Goal: Find specific page/section: Find specific page/section

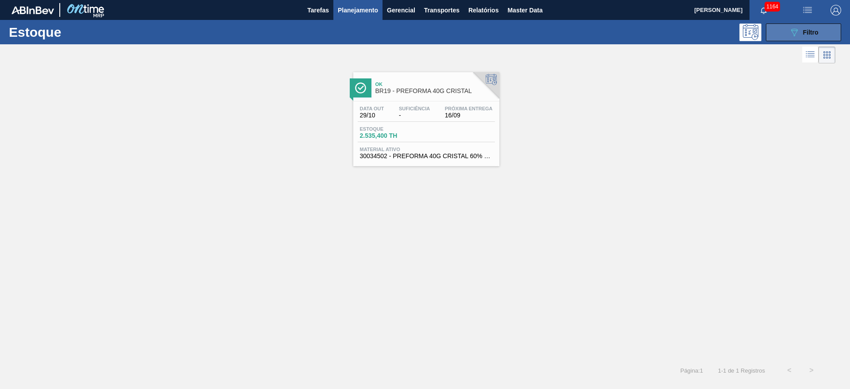
click at [803, 28] on div "089F7B8B-B2A5-4AFE-B5C0-19BA573D28AC Filtro" at bounding box center [804, 32] width 30 height 11
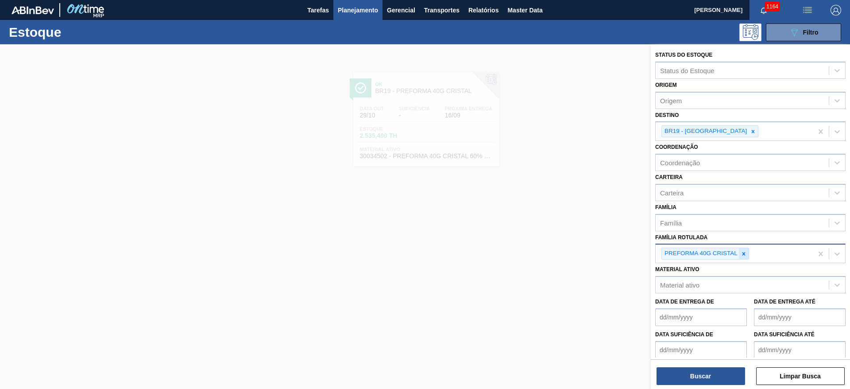
click at [744, 253] on icon at bounding box center [743, 253] width 3 height 3
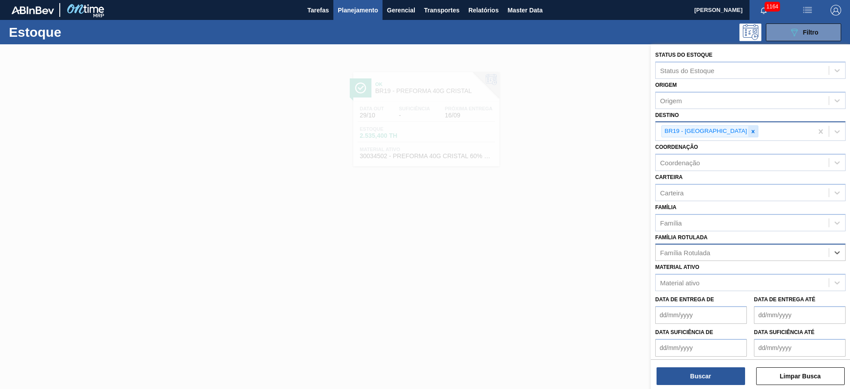
click at [750, 129] on icon at bounding box center [753, 131] width 6 height 6
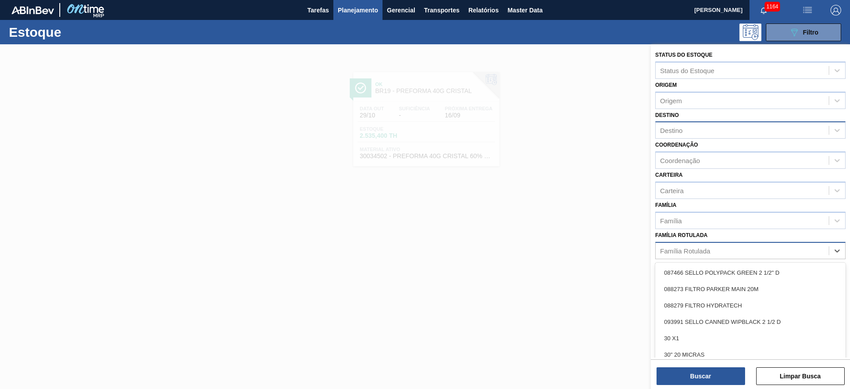
click at [668, 253] on div "Família Rotulada" at bounding box center [685, 251] width 50 height 8
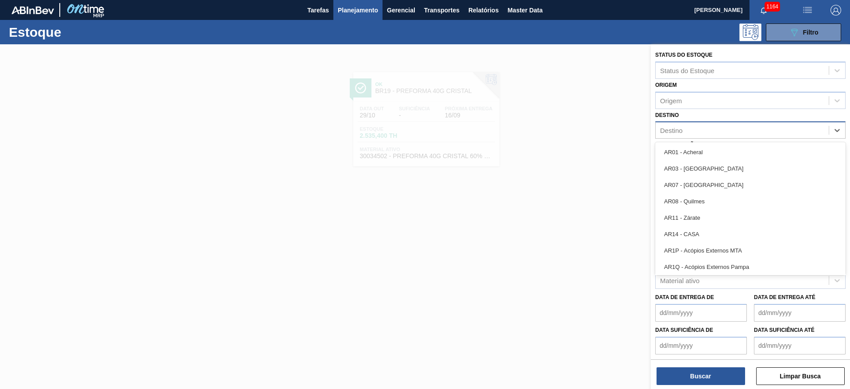
click at [665, 127] on div "Destino" at bounding box center [671, 131] width 23 height 8
type input "18"
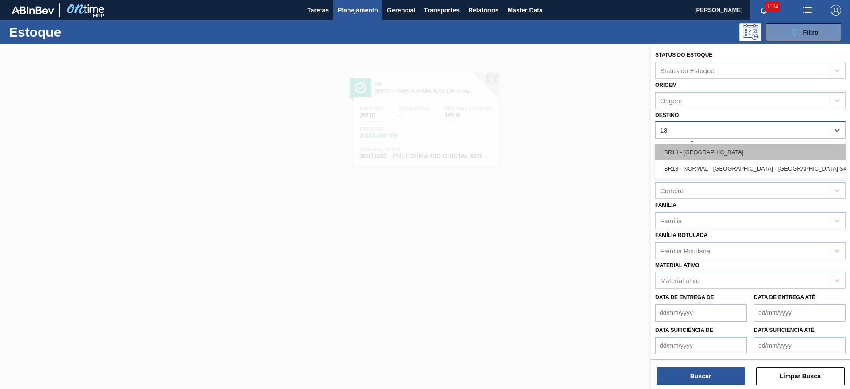
click at [682, 151] on div "BR18 - [GEOGRAPHIC_DATA]" at bounding box center [750, 152] width 190 height 16
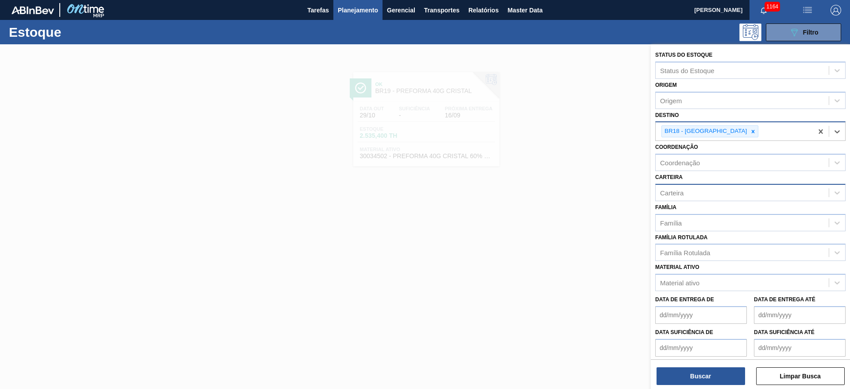
click at [676, 195] on div "Carteira" at bounding box center [671, 193] width 23 height 8
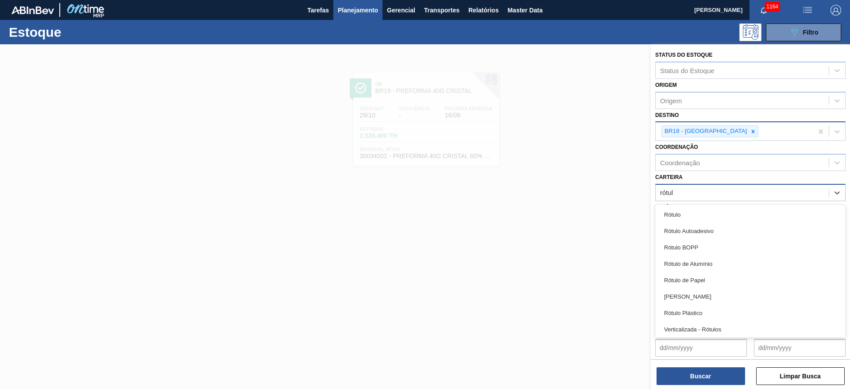
type input "rótulo"
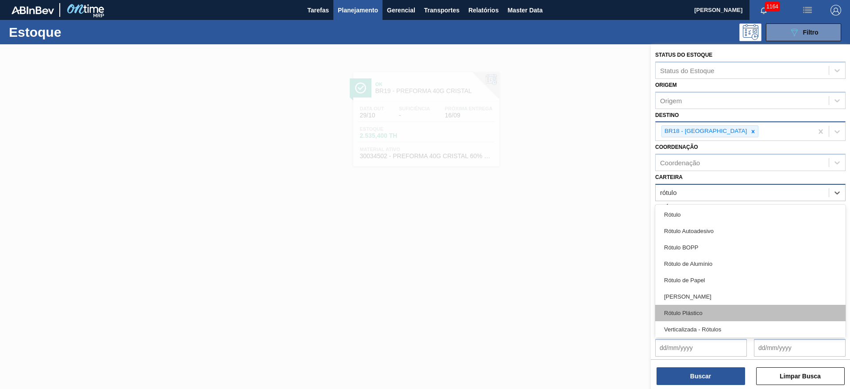
click at [686, 311] on div "Rótulo Plástico" at bounding box center [750, 313] width 190 height 16
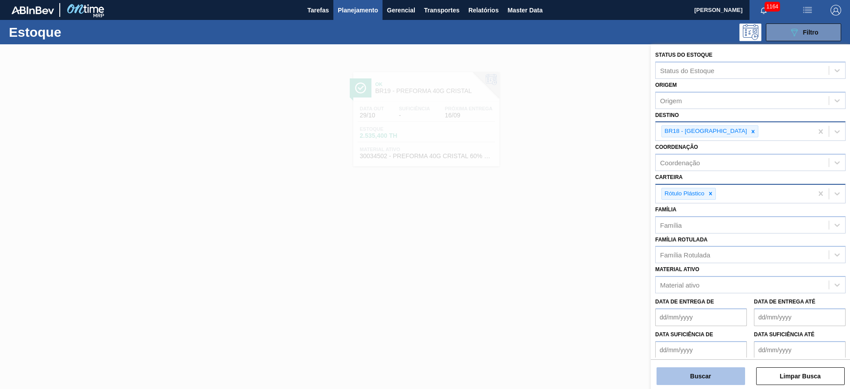
click at [688, 377] on button "Buscar" at bounding box center [700, 376] width 89 height 18
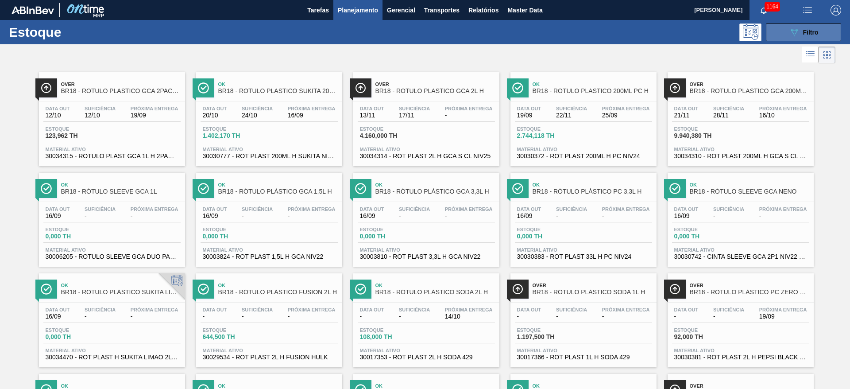
drag, startPoint x: 813, startPoint y: 27, endPoint x: 797, endPoint y: 31, distance: 16.1
click at [813, 27] on div "089F7B8B-B2A5-4AFE-B5C0-19BA573D28AC Filtro" at bounding box center [804, 32] width 30 height 11
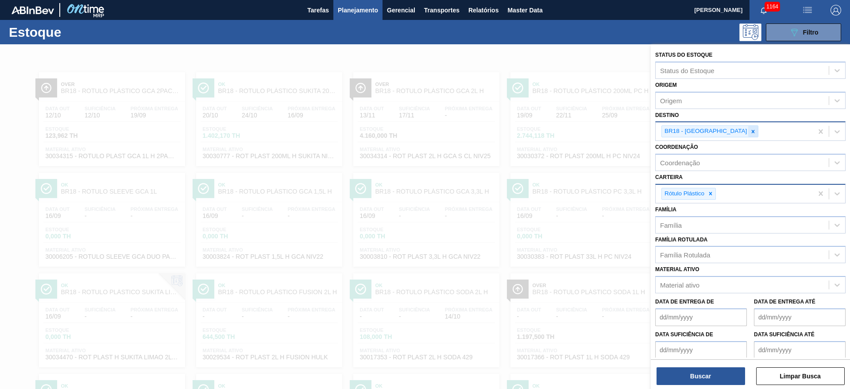
click at [750, 129] on icon at bounding box center [753, 131] width 6 height 6
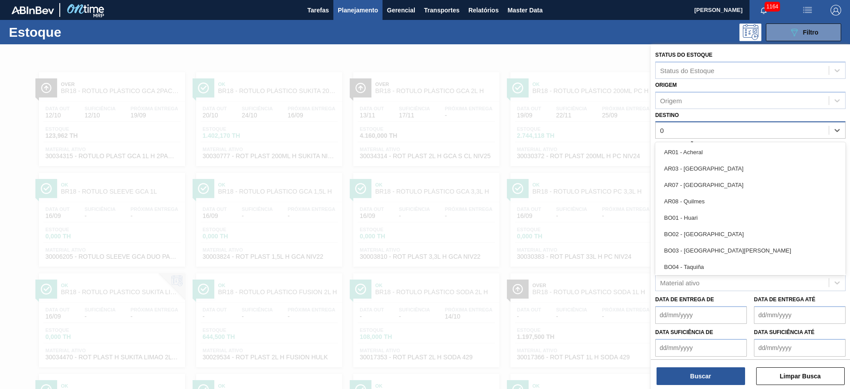
type input "03"
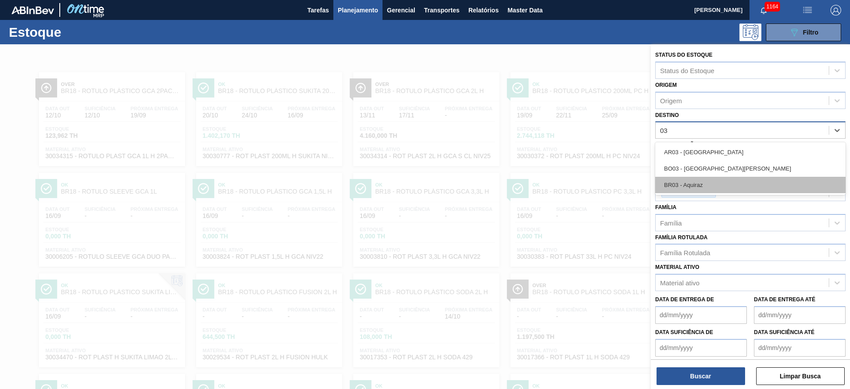
click at [669, 189] on div "BR03 - Aquiraz" at bounding box center [750, 185] width 190 height 16
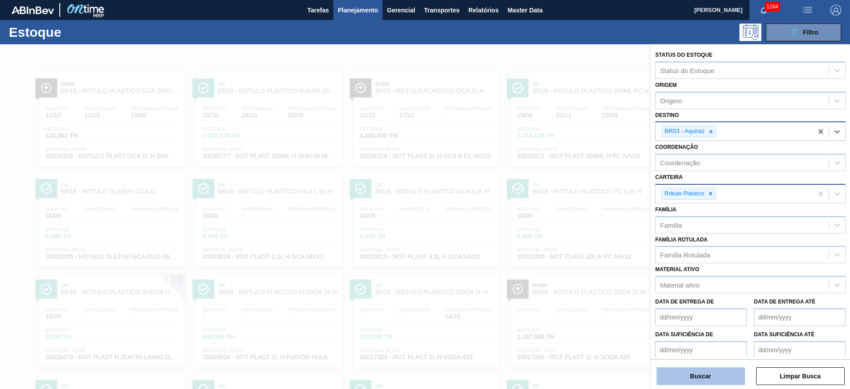
click at [696, 374] on button "Buscar" at bounding box center [700, 376] width 89 height 18
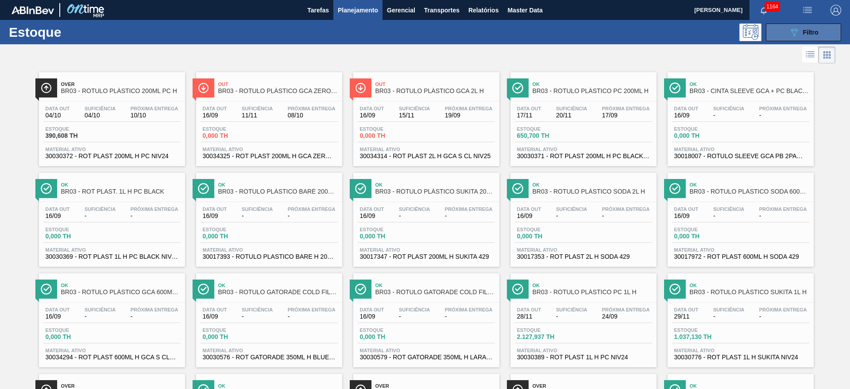
click at [798, 27] on div "089F7B8B-B2A5-4AFE-B5C0-19BA573D28AC Filtro" at bounding box center [804, 32] width 30 height 11
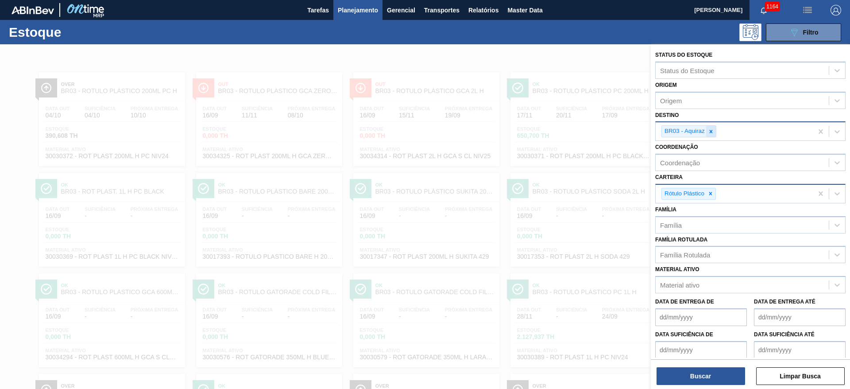
click at [713, 127] on div at bounding box center [711, 131] width 10 height 11
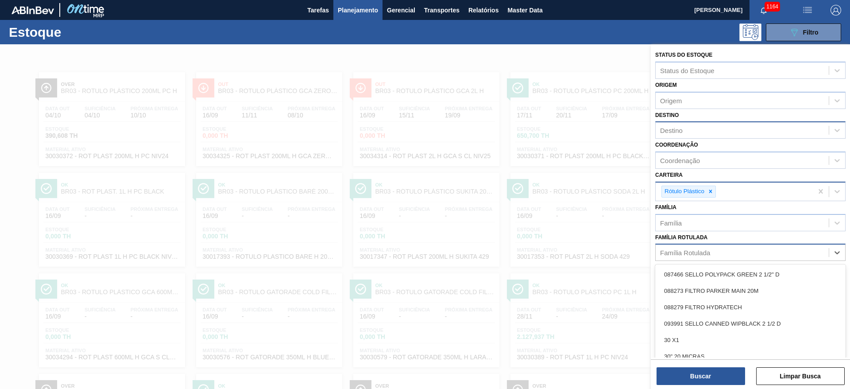
click at [685, 257] on div "Família Rotulada" at bounding box center [741, 252] width 173 height 13
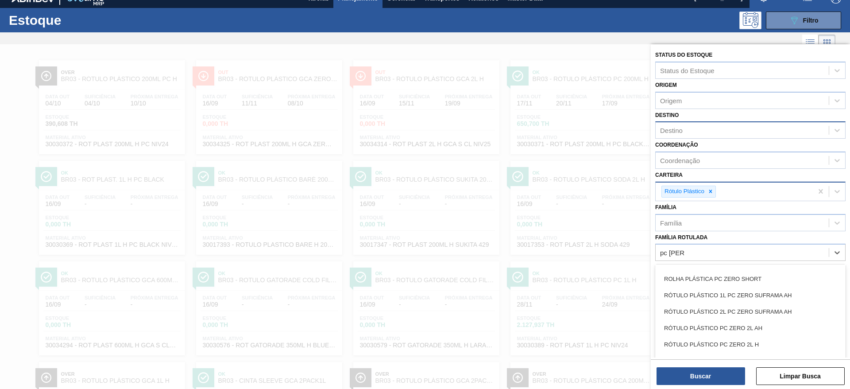
scroll to position [96, 0]
type Rotulada "p"
type Rotulada "pc [PERSON_NAME]"
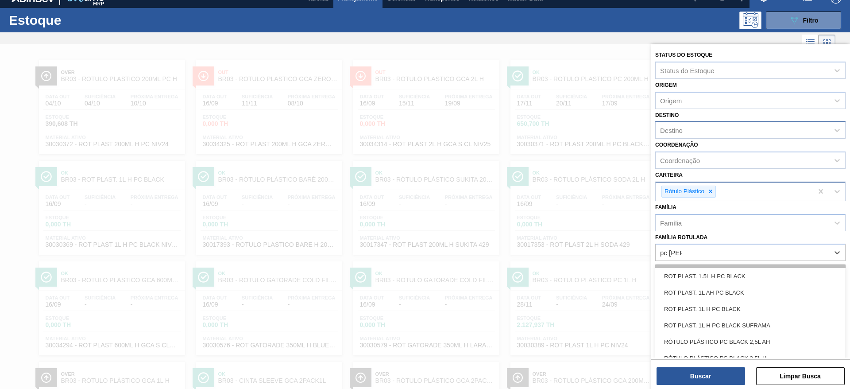
scroll to position [145, 0]
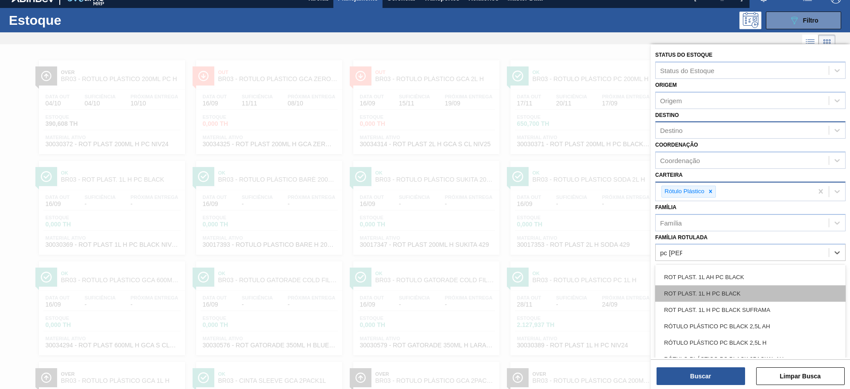
click at [722, 290] on div "ROT PLAST. 1L H PC BLACK" at bounding box center [750, 293] width 190 height 16
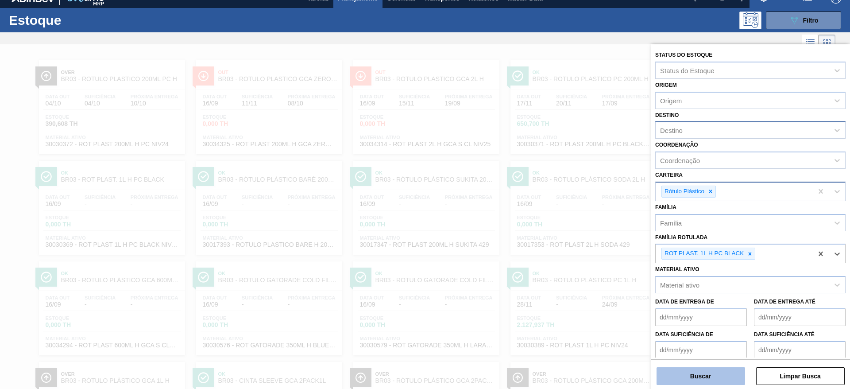
click at [703, 369] on button "Buscar" at bounding box center [700, 376] width 89 height 18
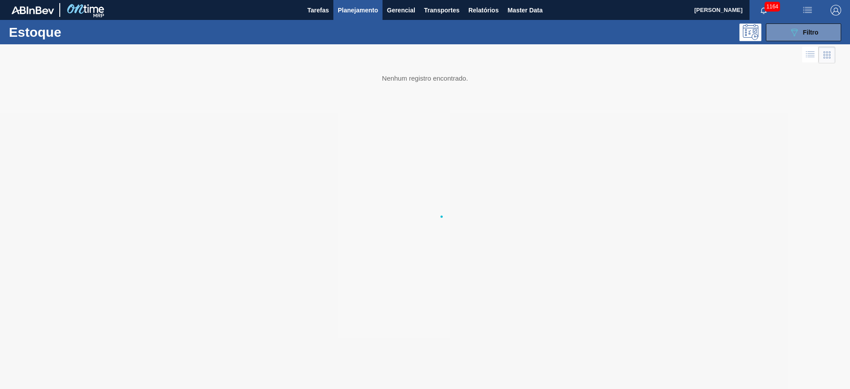
scroll to position [0, 0]
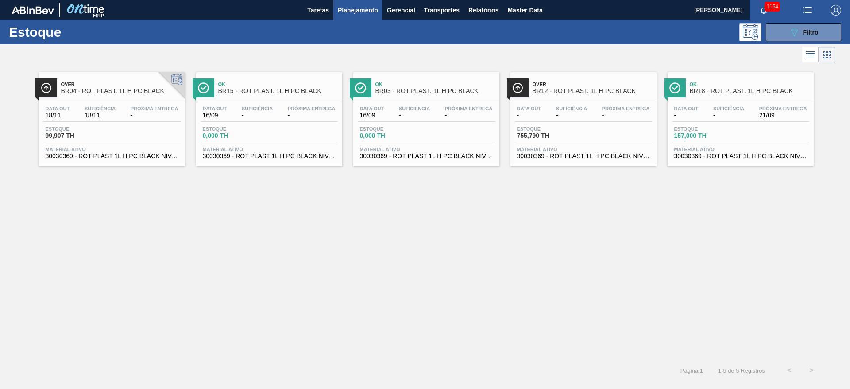
click at [100, 125] on div "Data out 18/11 Suficiência 18/11 Próxima Entrega - Estoque 99,907 TH Material a…" at bounding box center [112, 131] width 146 height 60
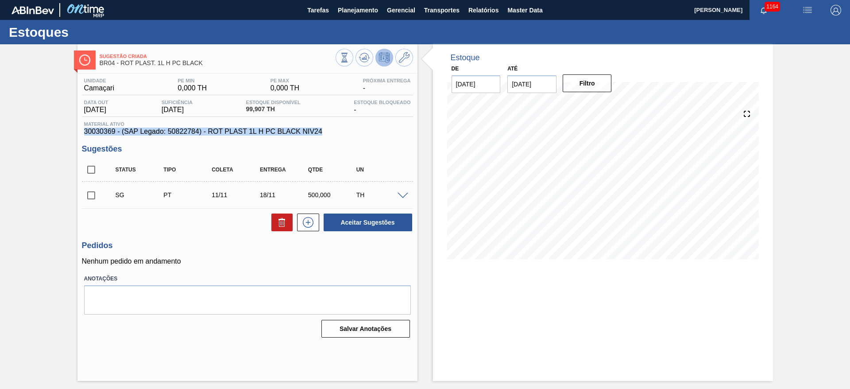
drag, startPoint x: 328, startPoint y: 133, endPoint x: 64, endPoint y: 128, distance: 264.3
click at [64, 128] on div "Sugestão Criada BR04 - ROT PLAST. 1L H PC BLACK Unidade Camaçari PE MIN 0,000 T…" at bounding box center [425, 212] width 850 height 336
copy span "30030369 - (SAP Legado: 50822784) - ROT PLAST 1L H PC BLACK NIV24"
click at [402, 54] on icon at bounding box center [404, 57] width 11 height 11
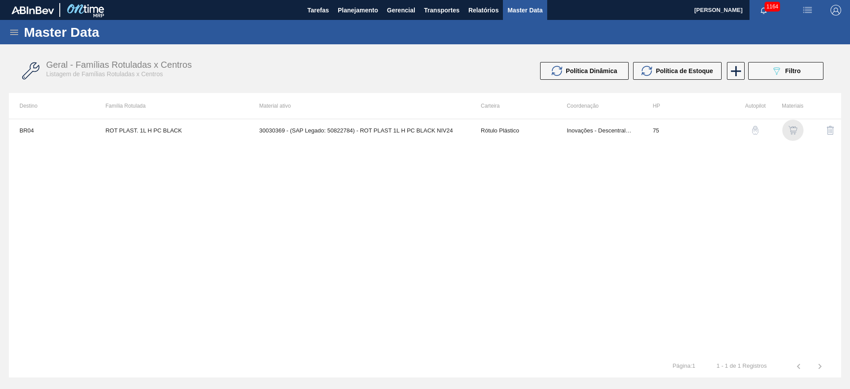
click at [794, 128] on img "button" at bounding box center [792, 130] width 9 height 9
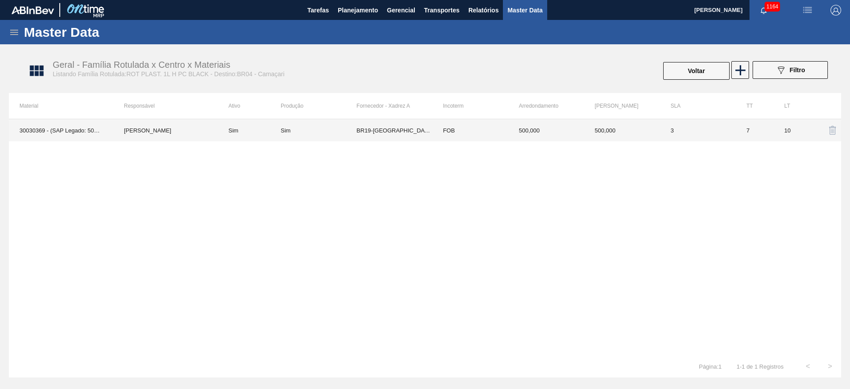
click at [306, 132] on div "Sim" at bounding box center [319, 130] width 76 height 7
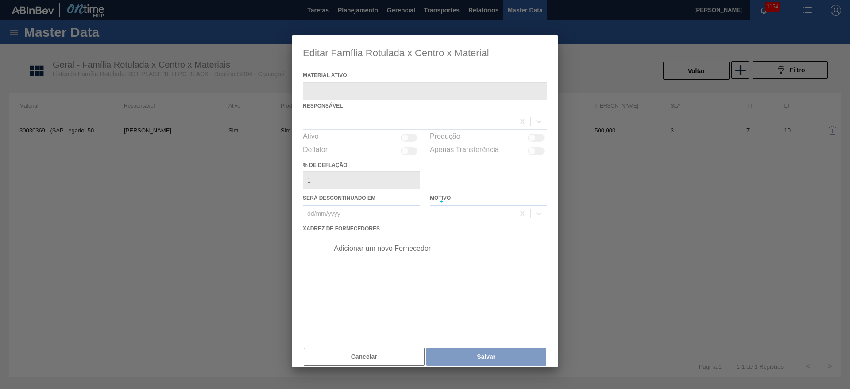
type ativo "30030369 - (SAP Legado: 50822784) - ROT PLAST 1L H PC BLACK NIV24"
checkbox input "true"
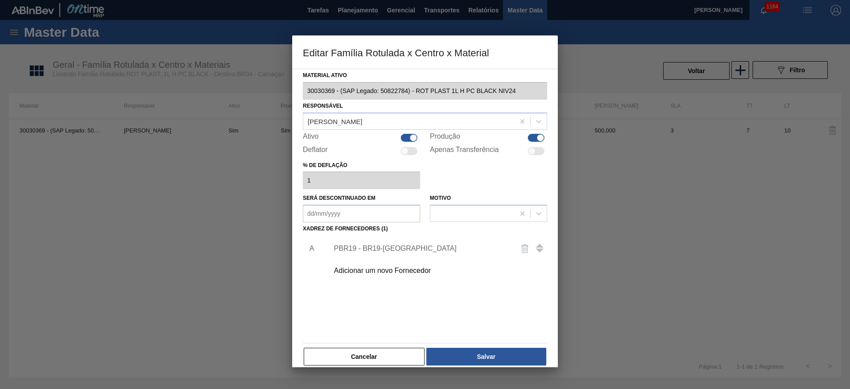
click at [343, 272] on div "Adicionar um novo Fornecedor" at bounding box center [420, 270] width 173 height 8
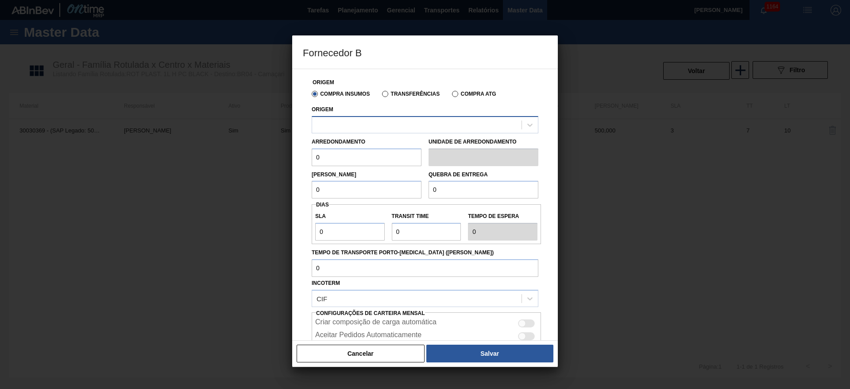
click at [339, 117] on div at bounding box center [425, 124] width 227 height 17
click at [347, 348] on button "Cancelar" at bounding box center [361, 353] width 128 height 18
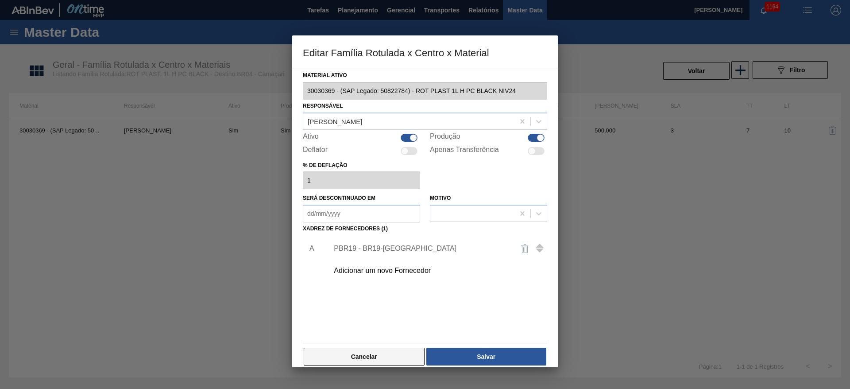
click at [349, 361] on button "Cancelar" at bounding box center [364, 356] width 121 height 18
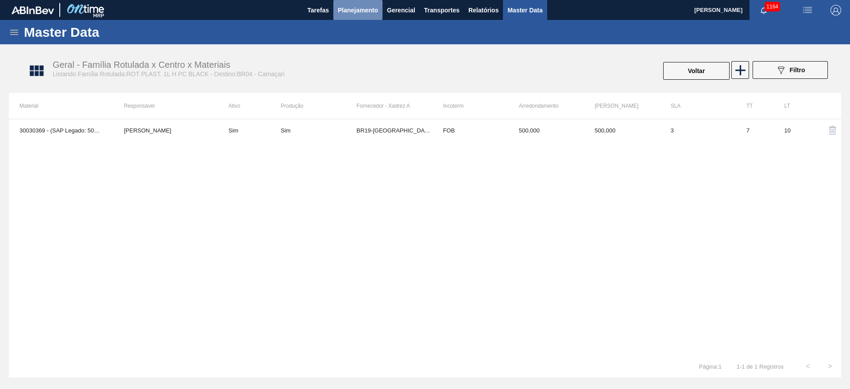
click at [350, 12] on span "Planejamento" at bounding box center [358, 10] width 40 height 11
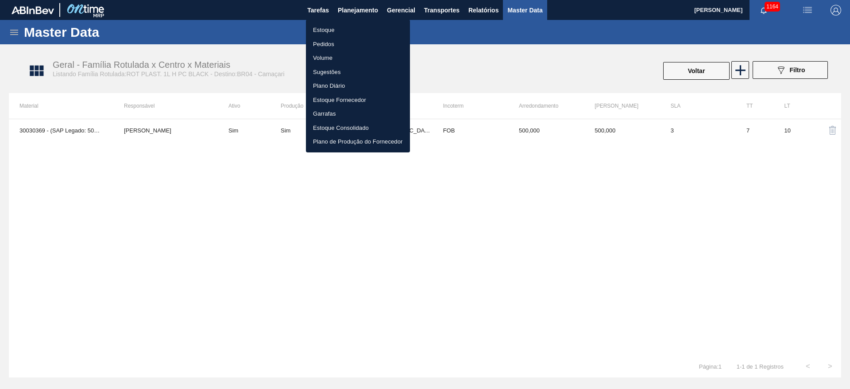
click at [329, 27] on li "Estoque" at bounding box center [358, 30] width 104 height 14
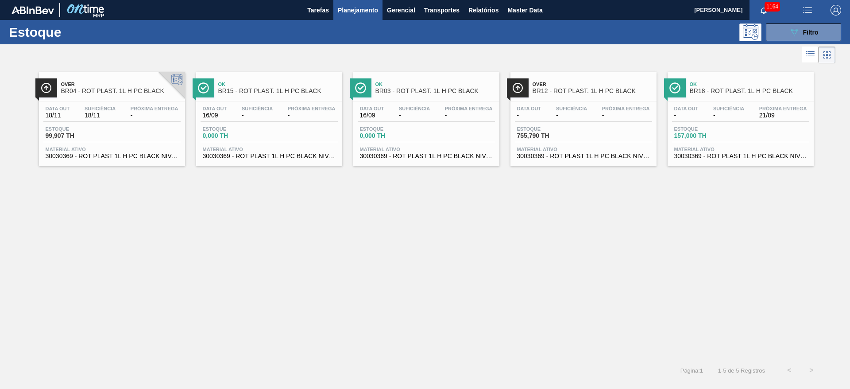
click at [124, 138] on div "Estoque 99,907 TH" at bounding box center [111, 134] width 137 height 16
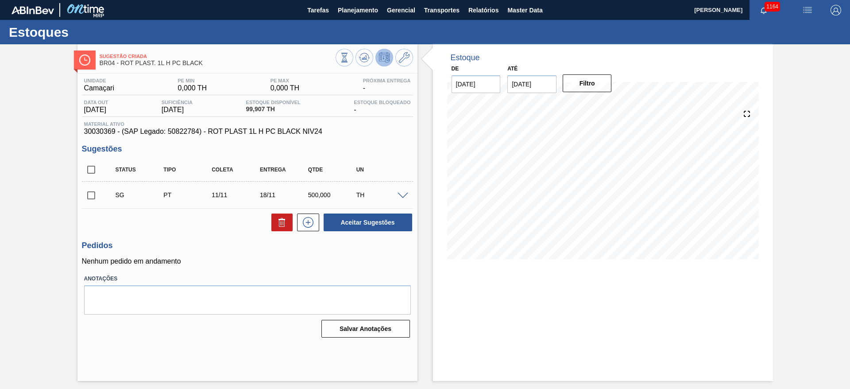
click at [88, 193] on input "checkbox" at bounding box center [91, 195] width 19 height 19
checkbox input "true"
click at [35, 151] on div "Sugestão Criada BR04 - ROT PLAST. 1L H PC BLACK Unidade Camaçari PE MIN 0,000 T…" at bounding box center [425, 212] width 850 height 336
click at [421, 134] on div "Estoque De [DATE] Até [DATE] Filtro" at bounding box center [594, 212] width 355 height 336
click at [406, 193] on span at bounding box center [402, 196] width 11 height 7
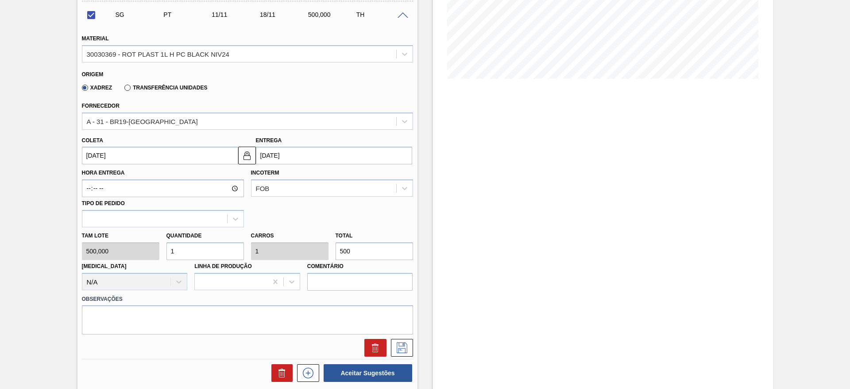
scroll to position [266, 0]
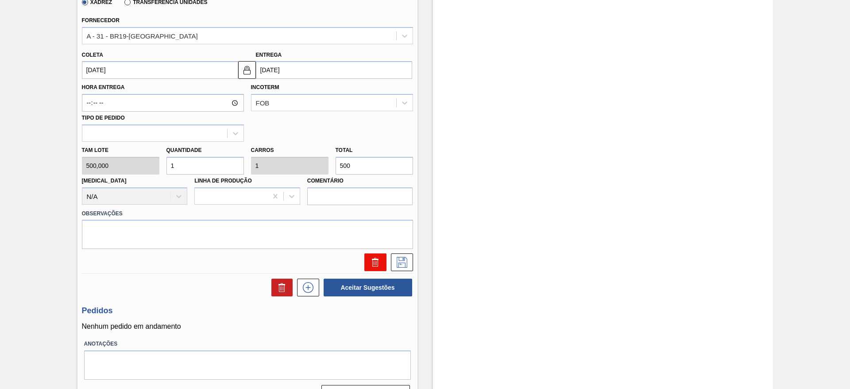
click at [375, 261] on icon at bounding box center [375, 262] width 11 height 11
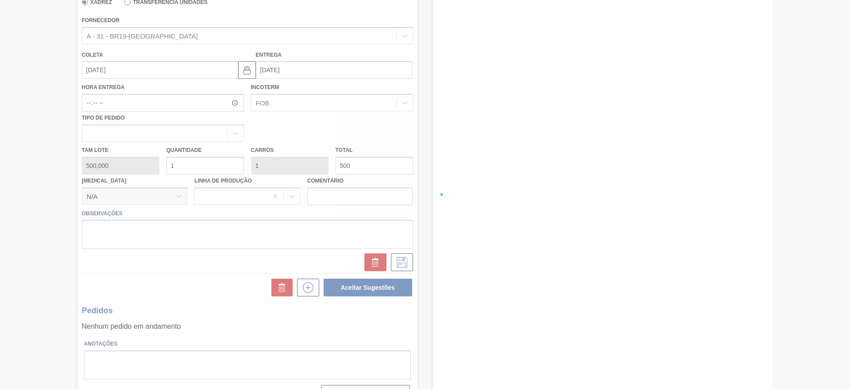
scroll to position [0, 0]
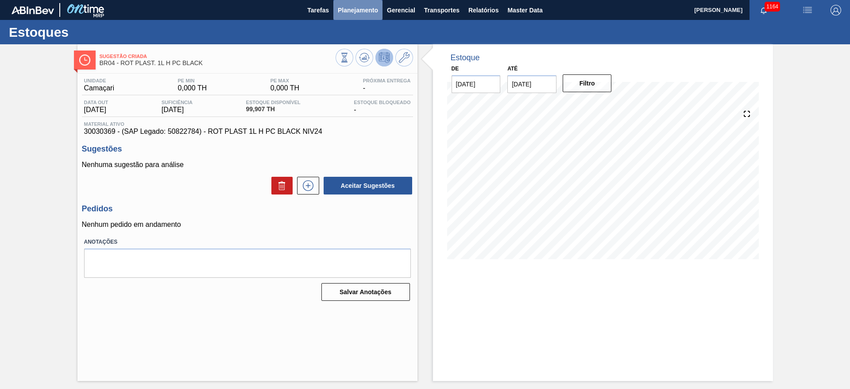
click at [351, 10] on span "Planejamento" at bounding box center [358, 10] width 40 height 11
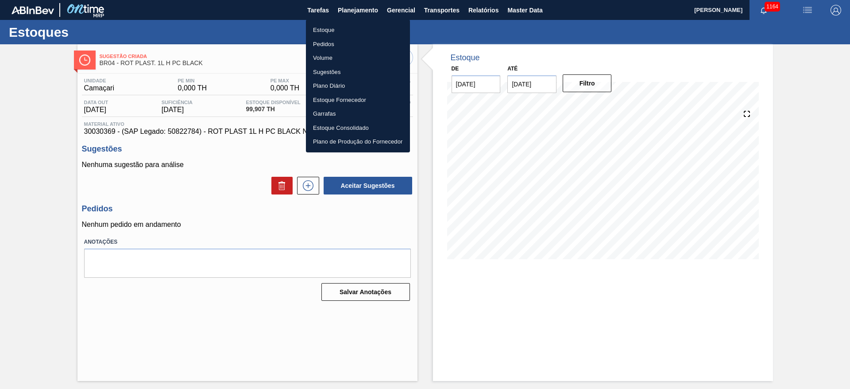
click at [325, 28] on li "Estoque" at bounding box center [358, 30] width 104 height 14
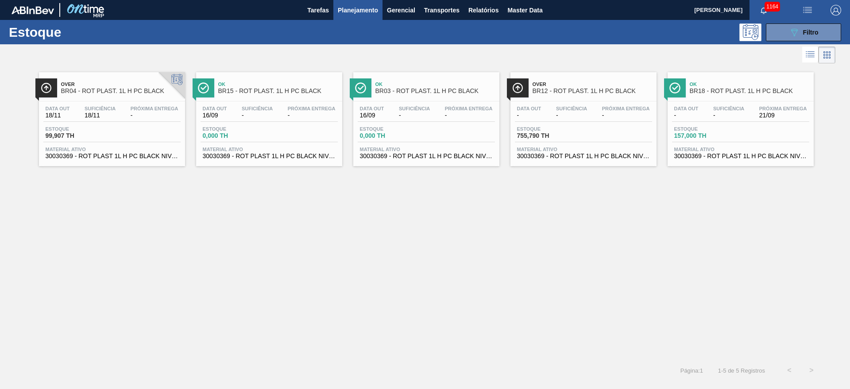
click at [568, 129] on span "Estoque" at bounding box center [548, 128] width 62 height 5
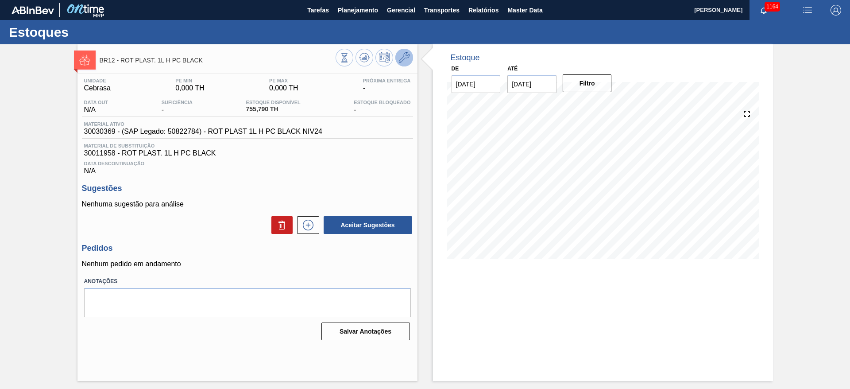
click at [407, 61] on icon at bounding box center [404, 57] width 11 height 11
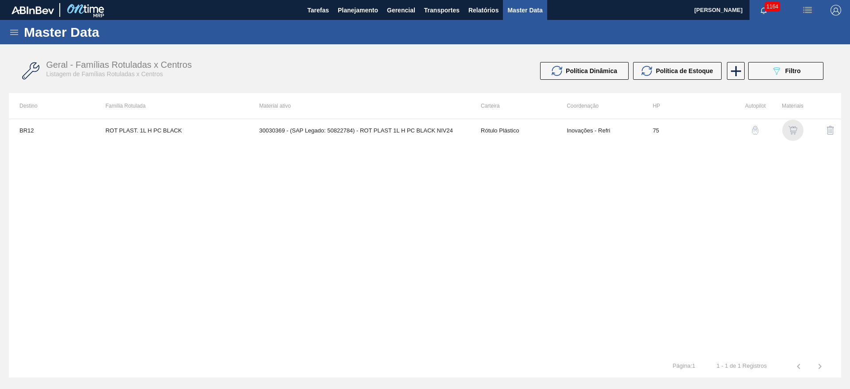
click at [793, 129] on img "button" at bounding box center [792, 130] width 9 height 9
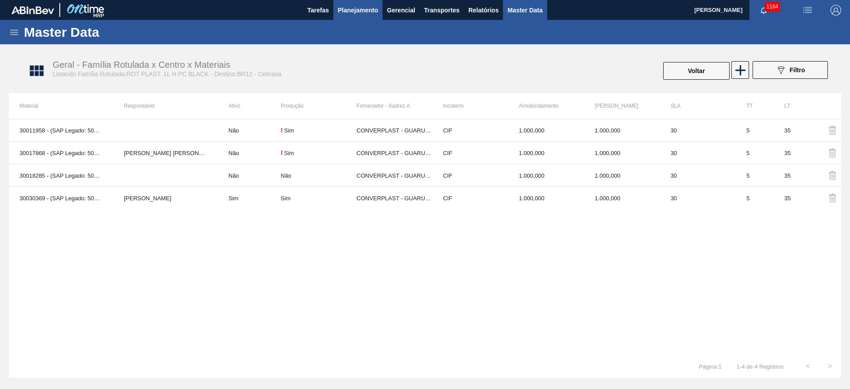
click at [348, 10] on span "Planejamento" at bounding box center [358, 10] width 40 height 11
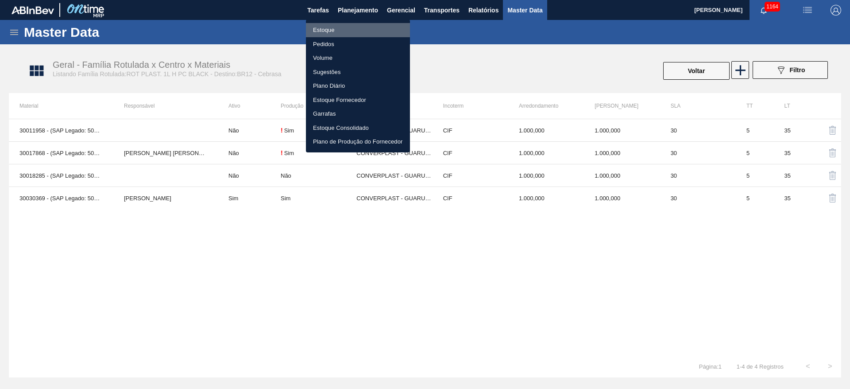
click at [315, 36] on li "Estoque" at bounding box center [358, 30] width 104 height 14
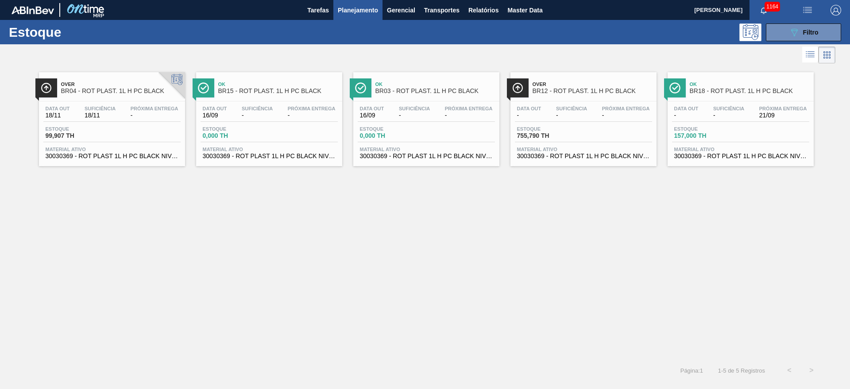
click at [734, 124] on div "Data out - Suficiência - Próxima Entrega 21/09 Estoque 157,000 TH Material ativ…" at bounding box center [740, 131] width 146 height 60
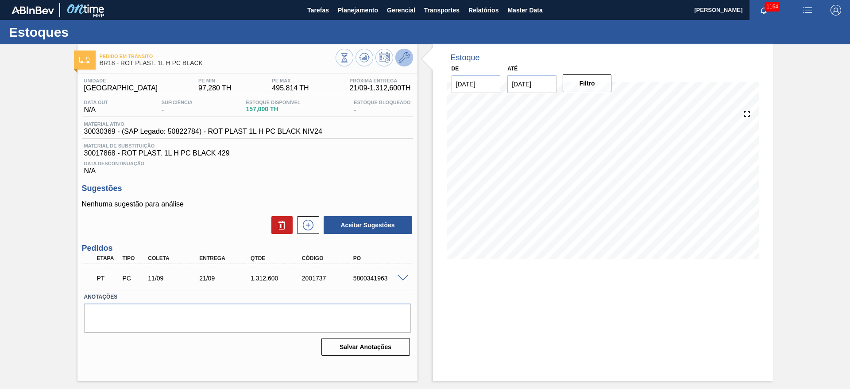
click at [403, 57] on icon at bounding box center [404, 57] width 11 height 11
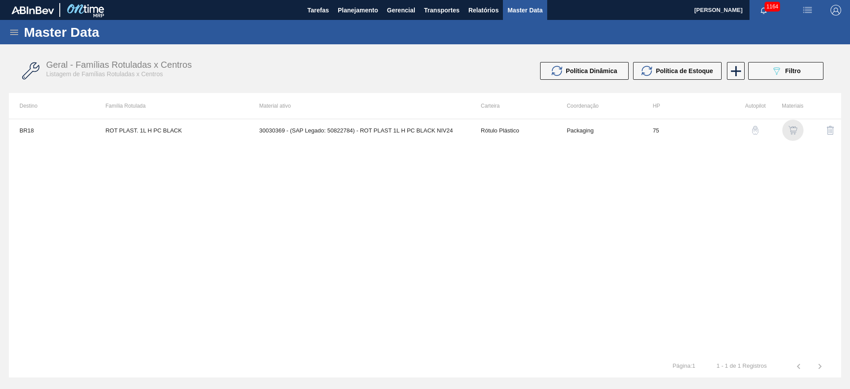
click at [789, 132] on img "button" at bounding box center [792, 130] width 9 height 9
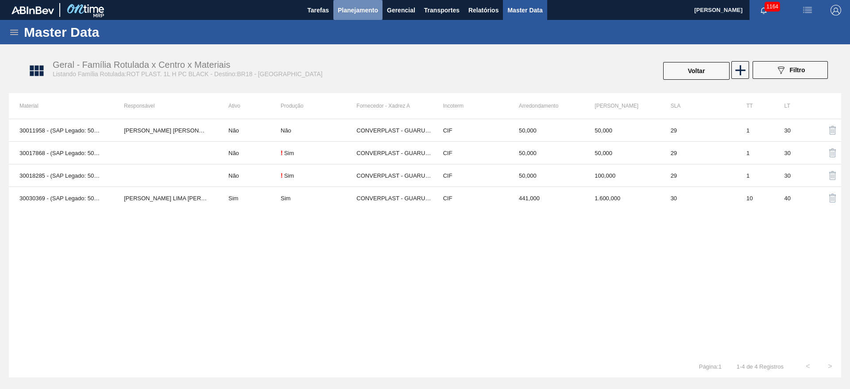
click at [353, 13] on span "Planejamento" at bounding box center [358, 10] width 40 height 11
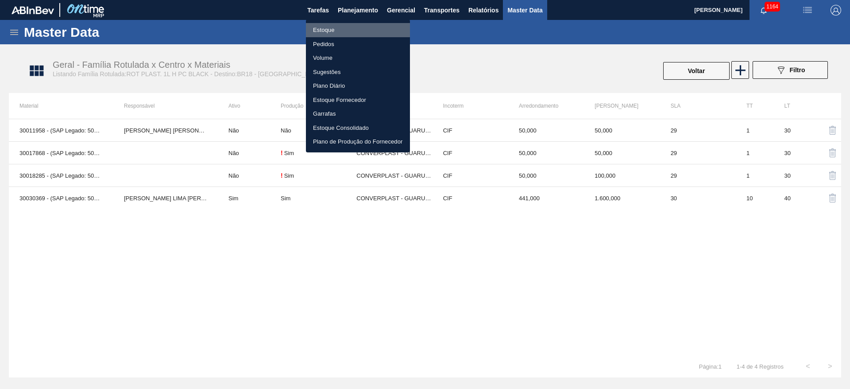
click at [319, 28] on li "Estoque" at bounding box center [358, 30] width 104 height 14
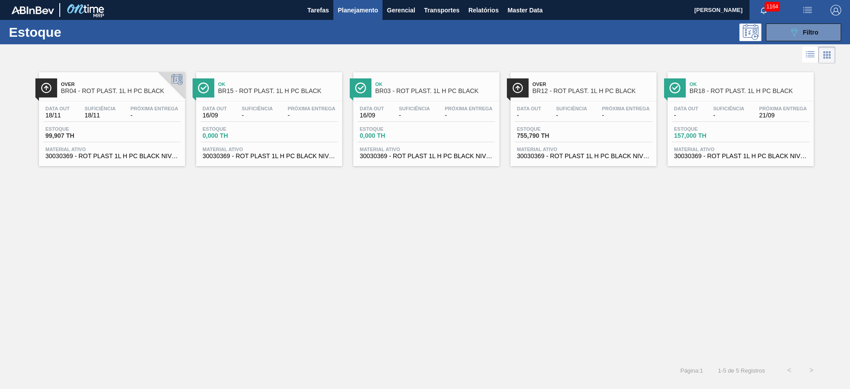
click at [107, 121] on div "Data out 18/11 Suficiência 18/11 Próxima Entrega -" at bounding box center [111, 114] width 137 height 16
